Goal: Task Accomplishment & Management: Manage account settings

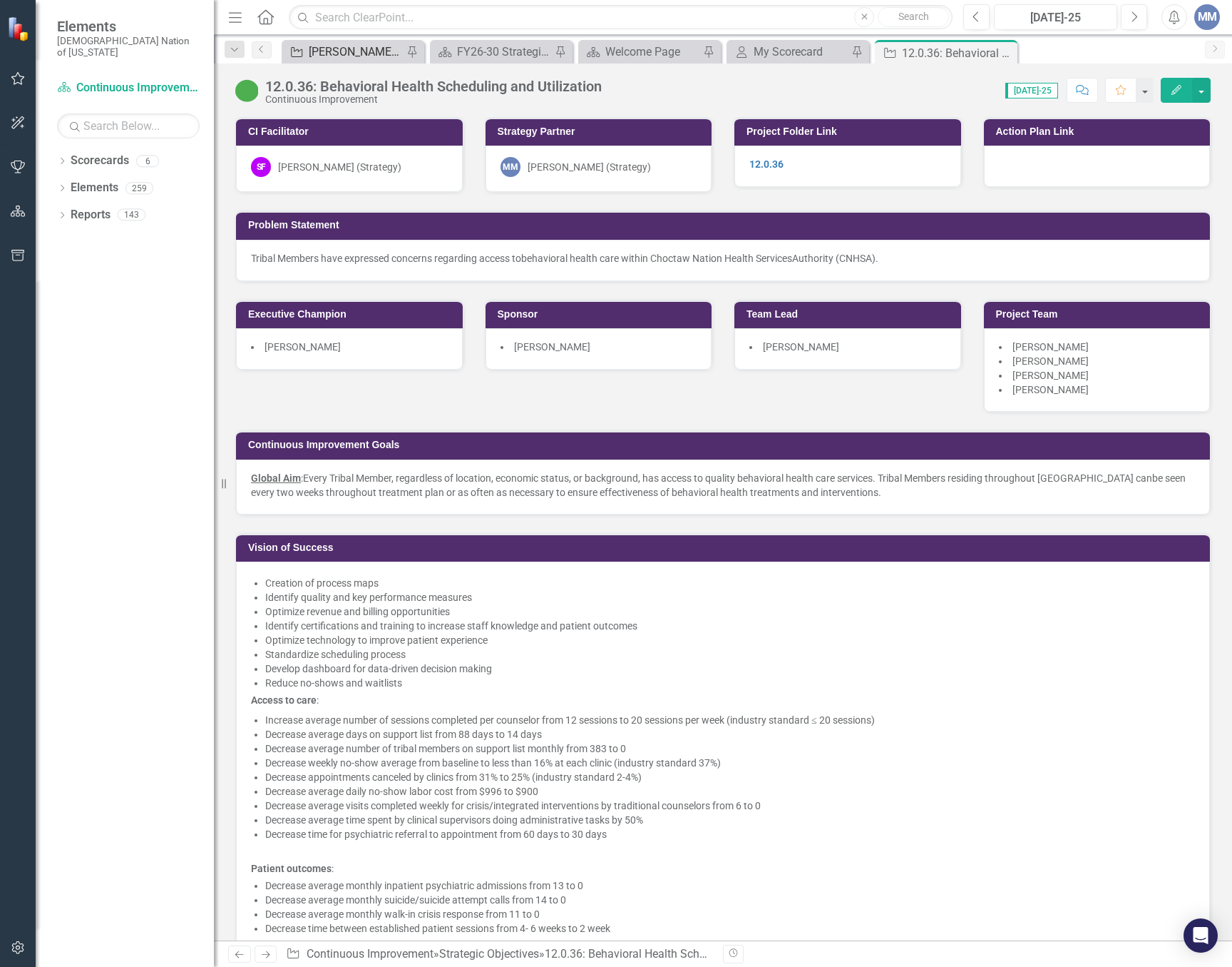
click at [360, 43] on div "[PERSON_NAME] SO's" at bounding box center [356, 51] width 94 height 18
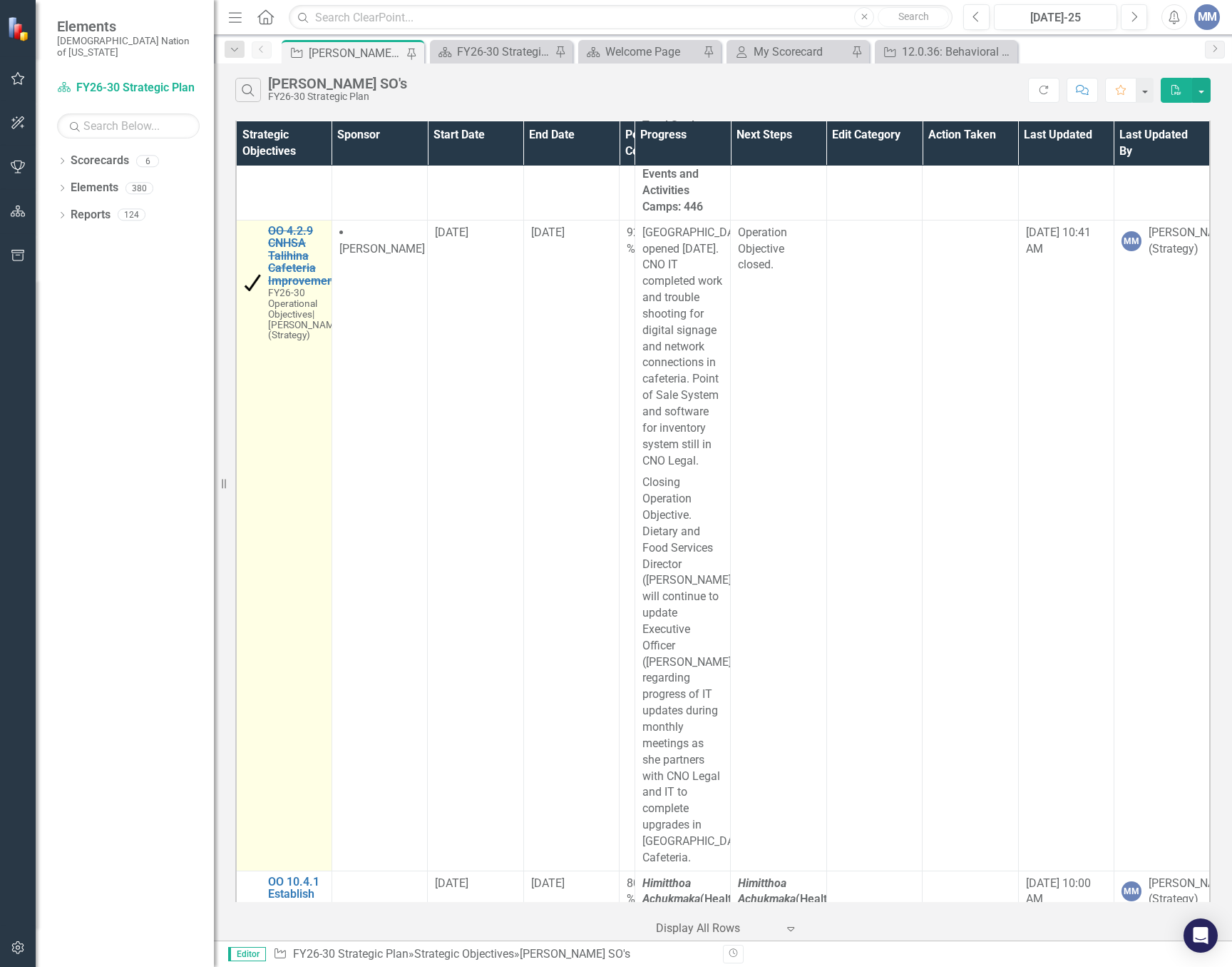
scroll to position [17266, 0]
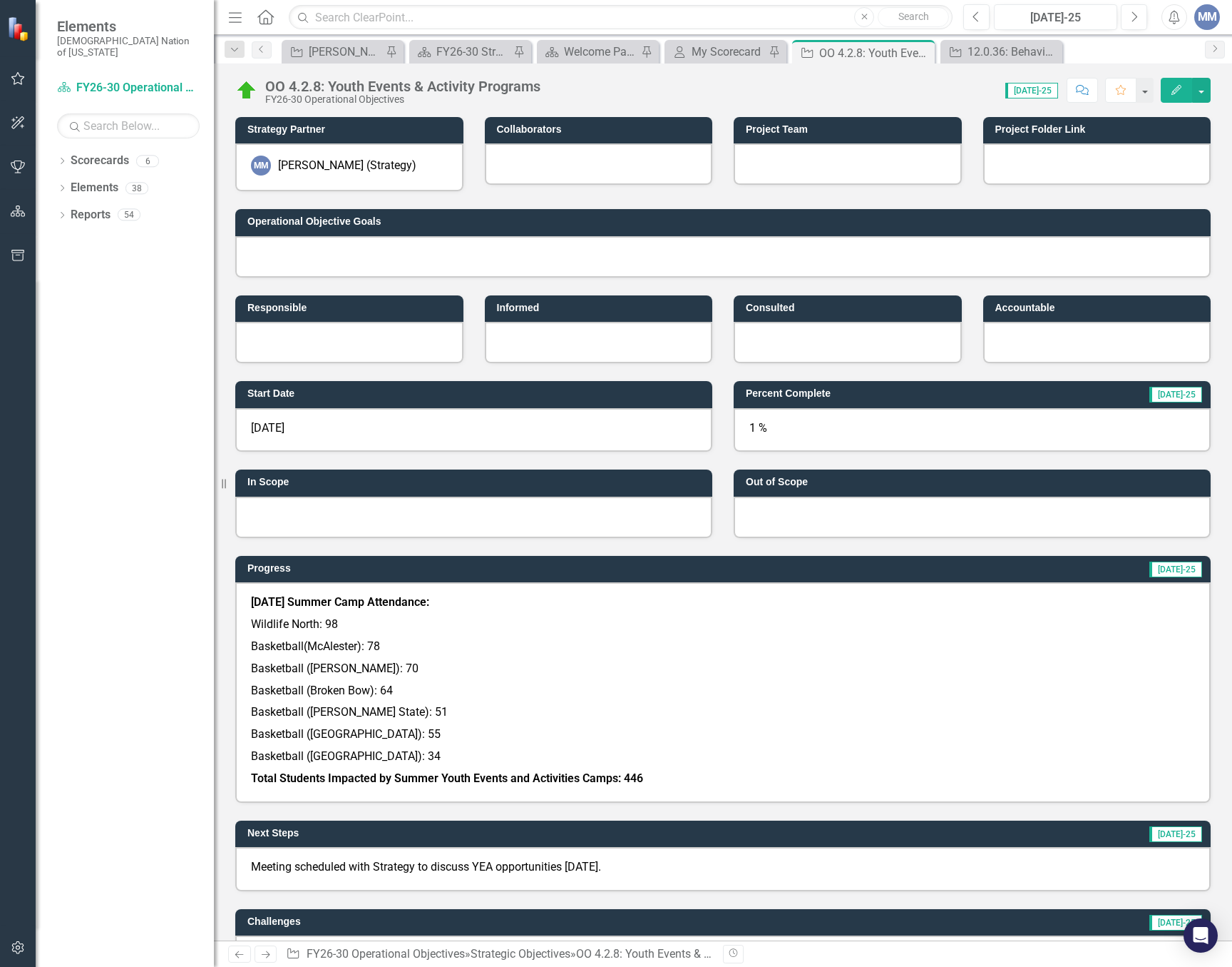
scroll to position [286, 0]
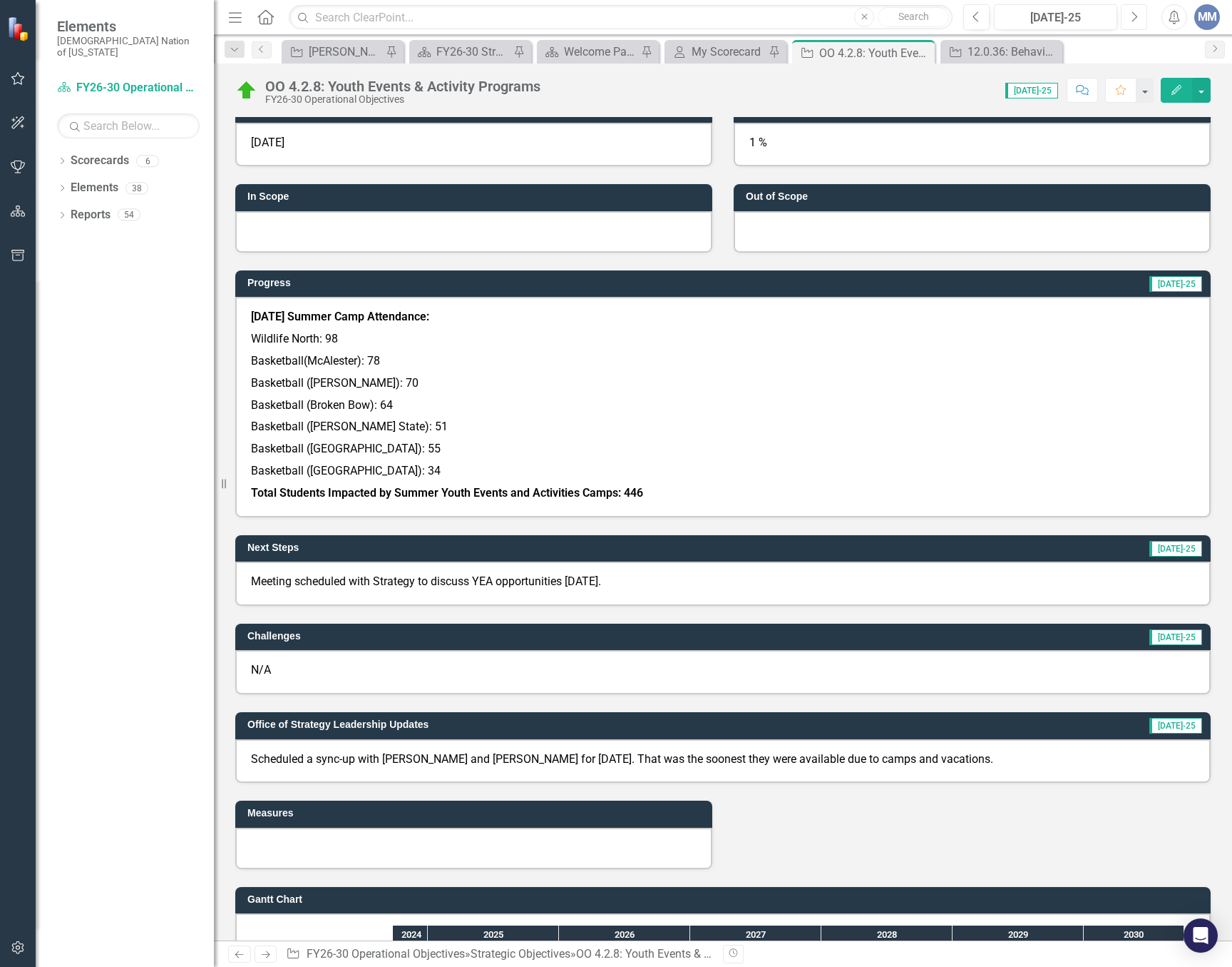
click at [1125, 13] on button "Next" at bounding box center [1133, 17] width 26 height 25
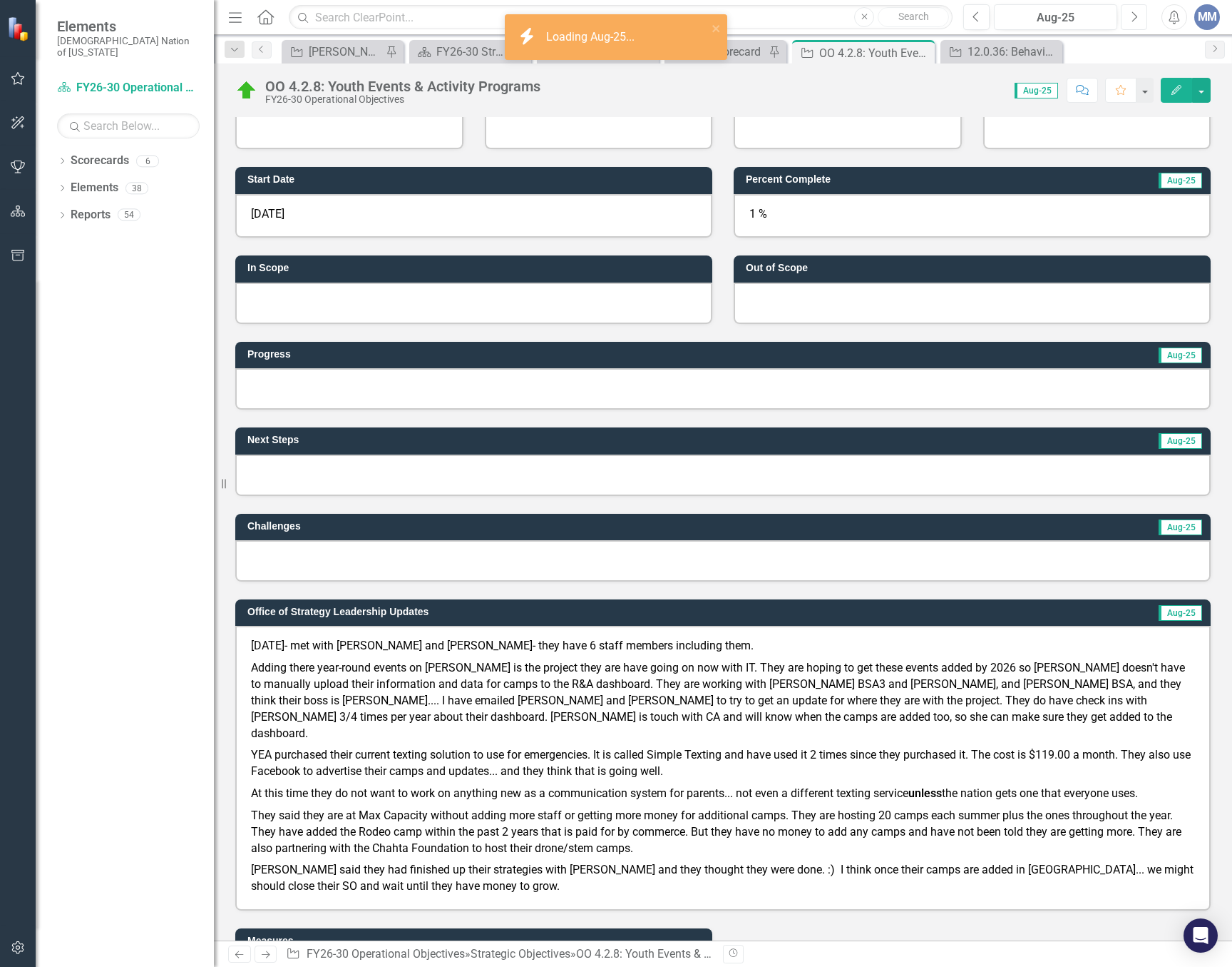
scroll to position [286, 0]
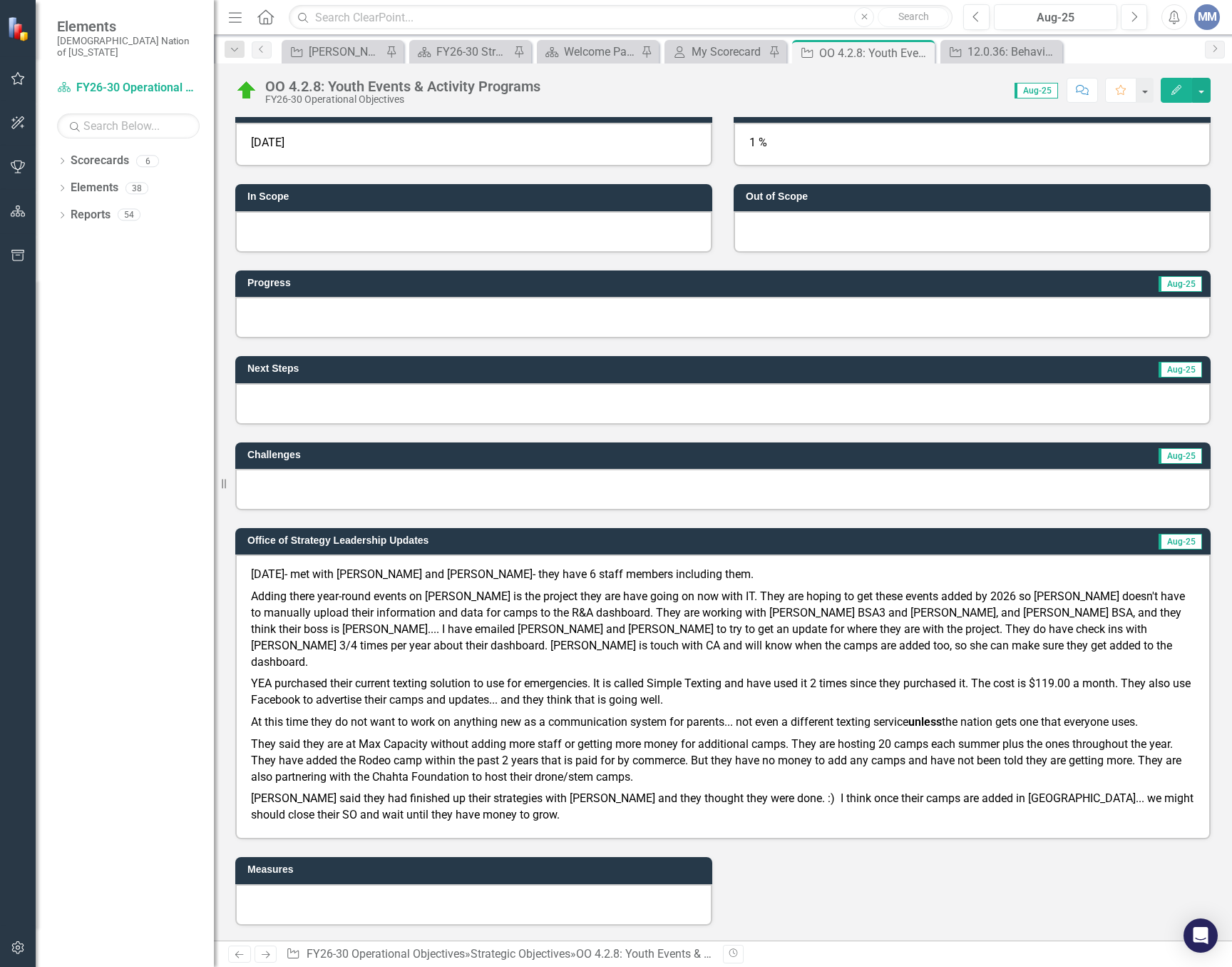
click at [359, 323] on div at bounding box center [723, 317] width 976 height 41
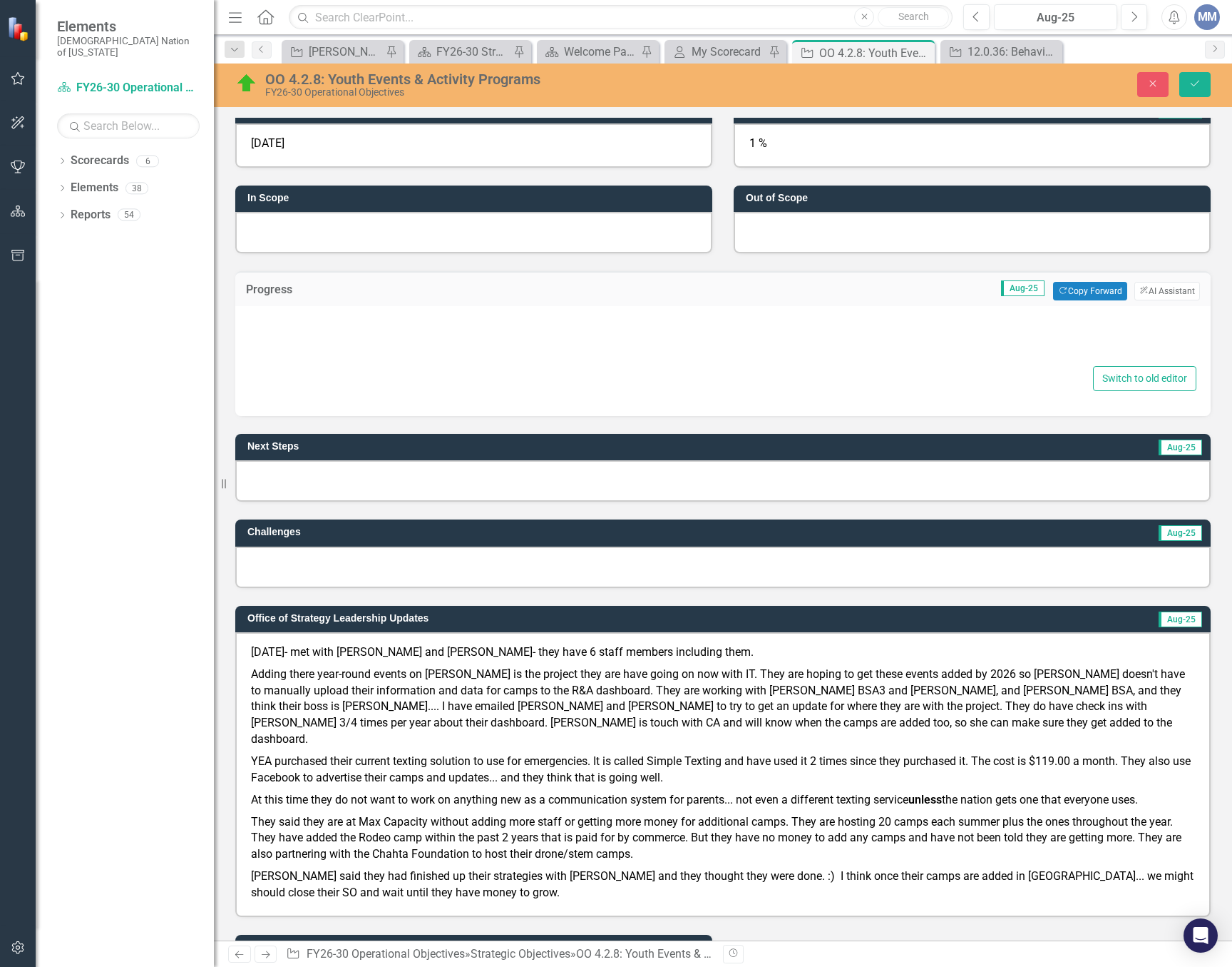
click at [340, 373] on div "Switch to old editor" at bounding box center [723, 354] width 947 height 74
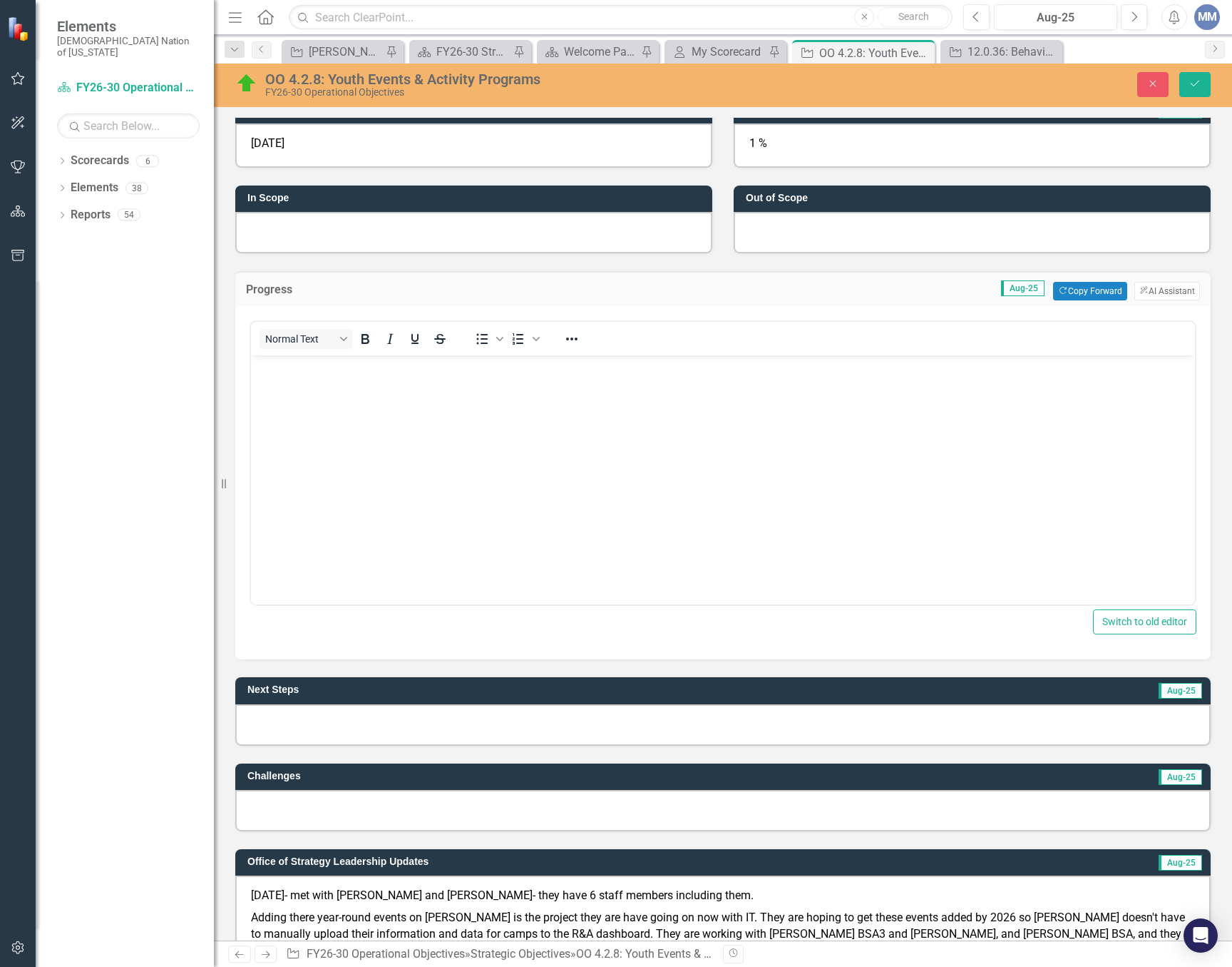
scroll to position [0, 0]
click at [348, 413] on body "Rich Text Area. Press ALT-0 for help." at bounding box center [723, 462] width 945 height 214
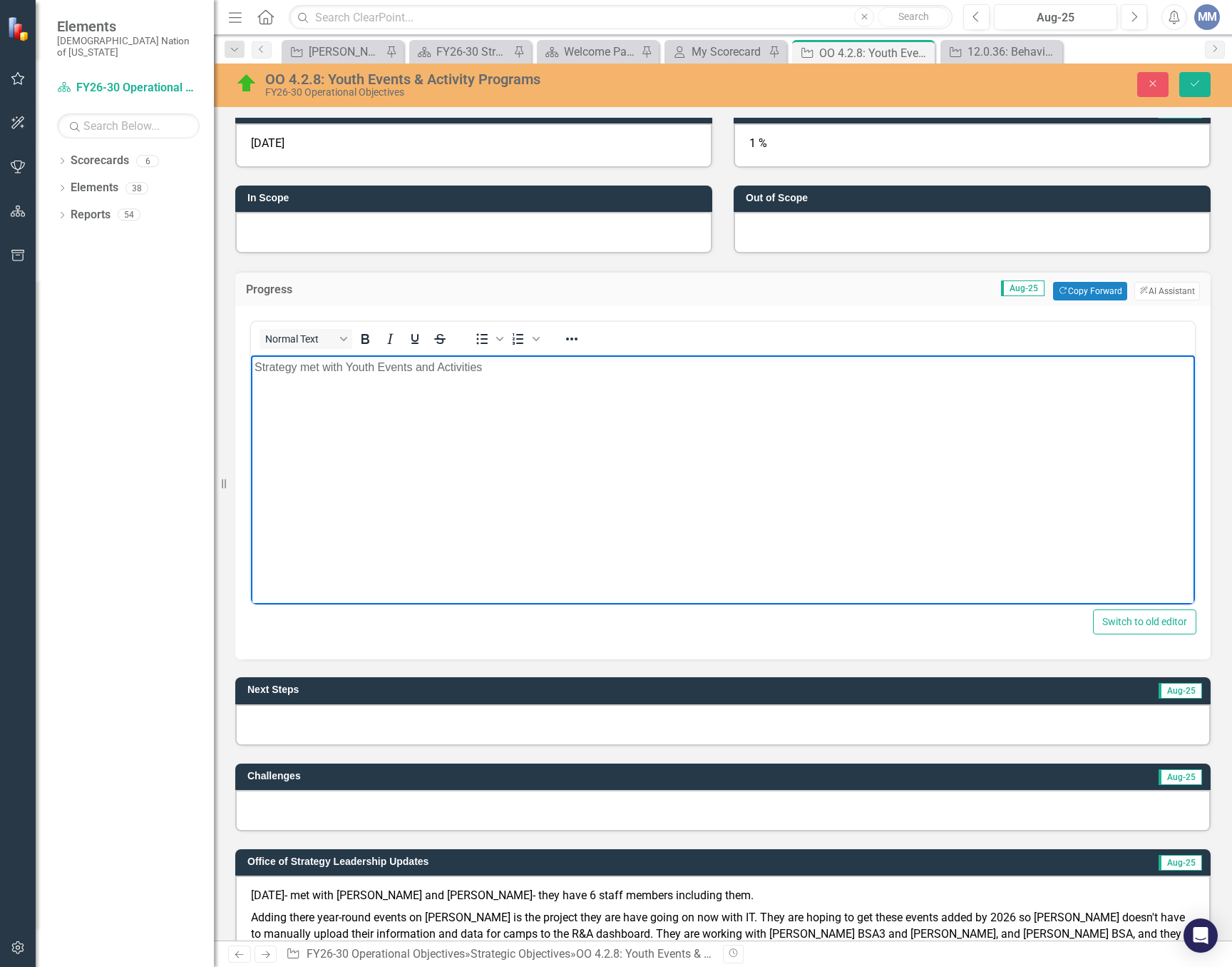
click at [564, 373] on p "Strategy met with Youth Events and Activities" at bounding box center [723, 368] width 937 height 17
click at [578, 361] on p "Strategy met with Youth Events and Activities Program Manager ([PERSON_NAME]) a…" at bounding box center [723, 368] width 937 height 17
click at [698, 369] on p "Strategy met with Youth Events and Activities Program Managers ([PERSON_NAME]) …" at bounding box center [723, 368] width 937 height 17
click at [814, 374] on p "Strategy met with Youth Events and Activities Program Managers ([PERSON_NAME] a…" at bounding box center [723, 368] width 937 height 17
